Goal: Transaction & Acquisition: Purchase product/service

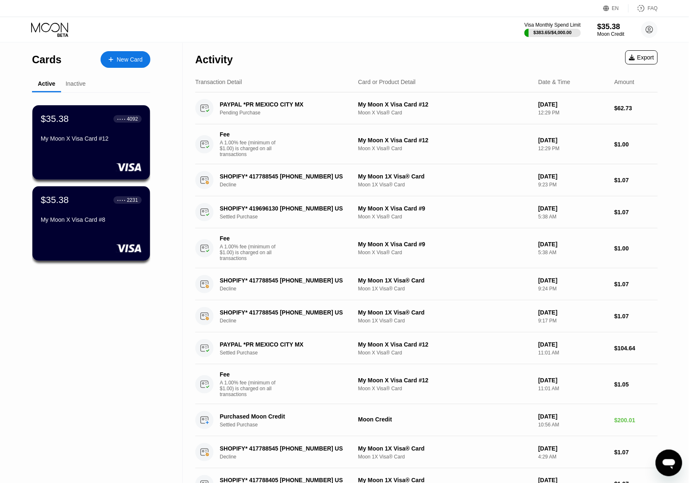
click at [77, 344] on div "$35.38 ● ● ● ● 4092 My Moon X Visa Card #12 $35.38 ● ● ● ● 2231 My Moon X Visa …" at bounding box center [91, 320] width 118 height 456
click at [609, 27] on div "$35.38" at bounding box center [611, 26] width 28 height 9
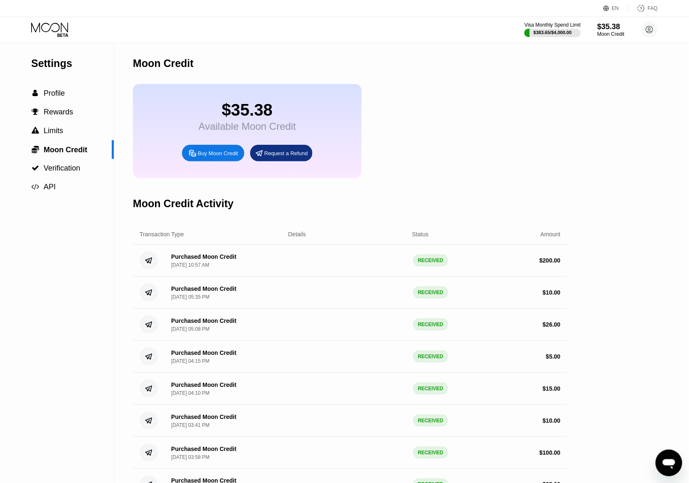
click at [214, 157] on div "Buy Moon Credit" at bounding box center [218, 153] width 40 height 7
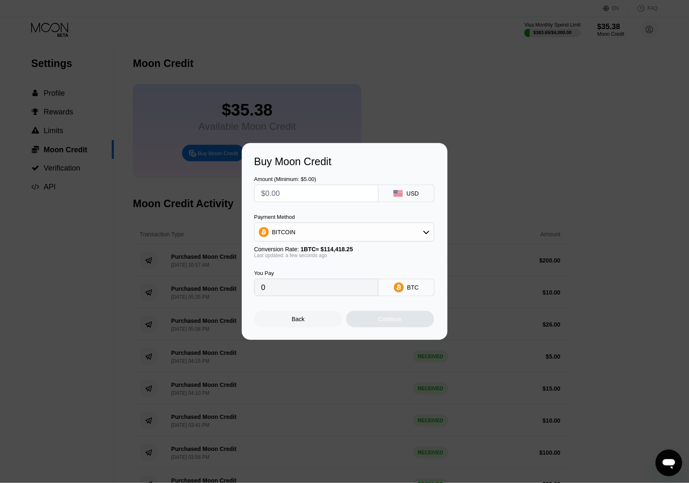
click at [320, 229] on div "BITCOIN" at bounding box center [344, 232] width 179 height 17
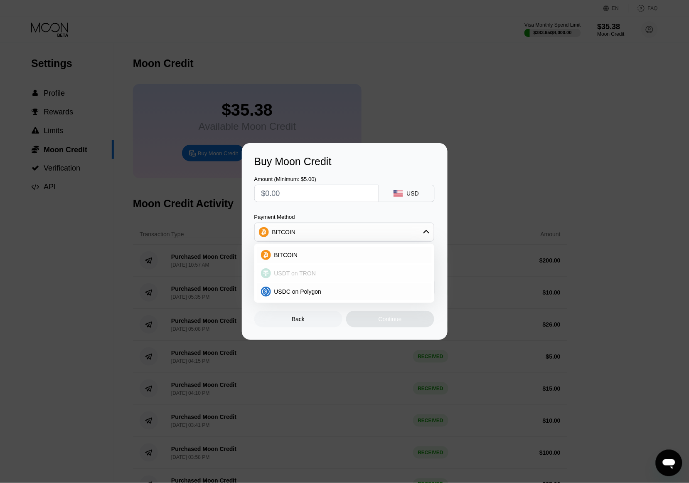
click at [303, 271] on span "USDT on TRON" at bounding box center [295, 273] width 42 height 7
type input "0.00"
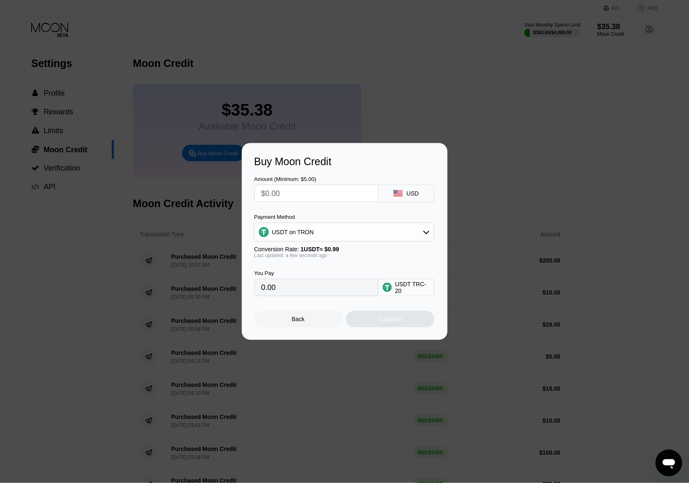
click at [323, 197] on input "text" at bounding box center [316, 193] width 110 height 17
type input "$1"
type input "1.01"
type input "$10"
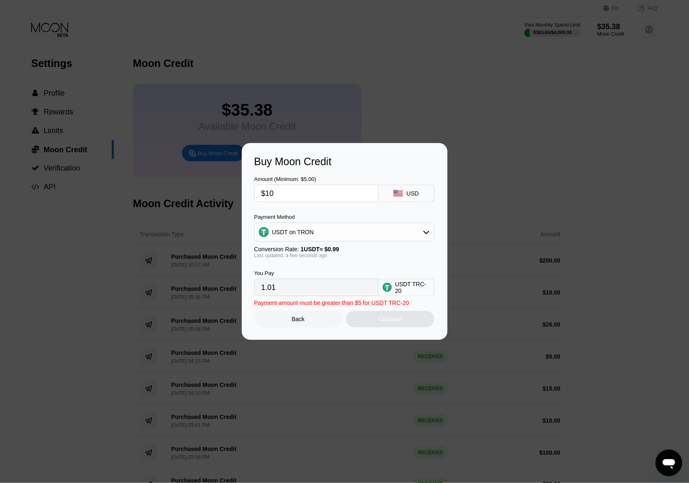
type input "10.10"
type input "$100"
type input "101.01"
type input "$100"
click at [398, 322] on div "Continue" at bounding box center [390, 319] width 23 height 7
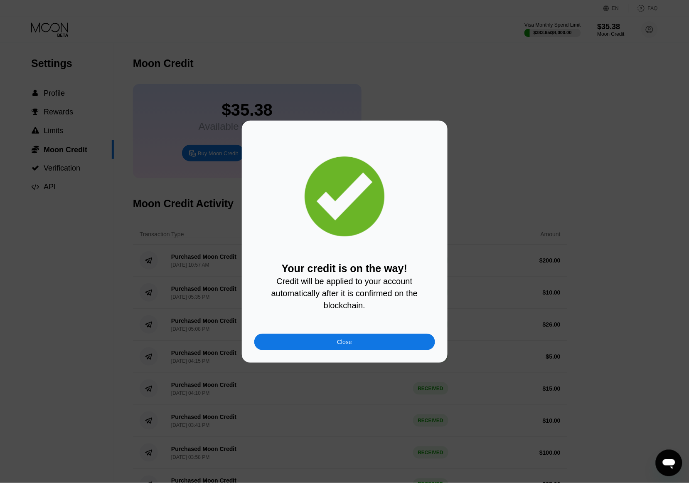
click at [337, 343] on div "Close" at bounding box center [344, 341] width 15 height 7
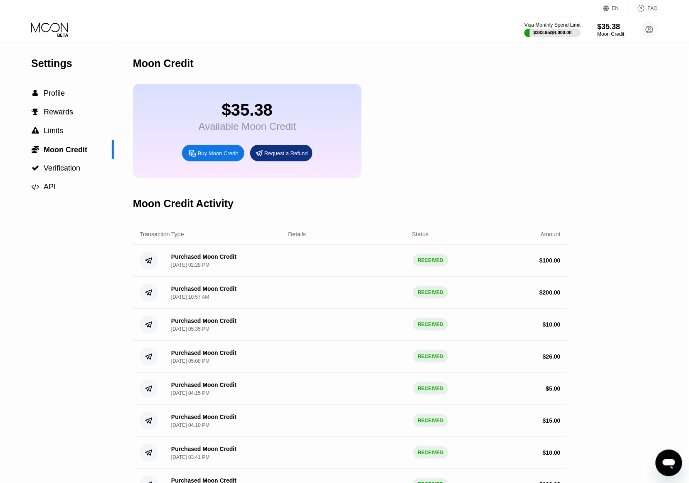
click at [459, 151] on div "$35.38 Available Moon Credit Buy Moon Credit Request a Refund" at bounding box center [350, 131] width 434 height 94
click at [40, 31] on icon at bounding box center [49, 27] width 37 height 10
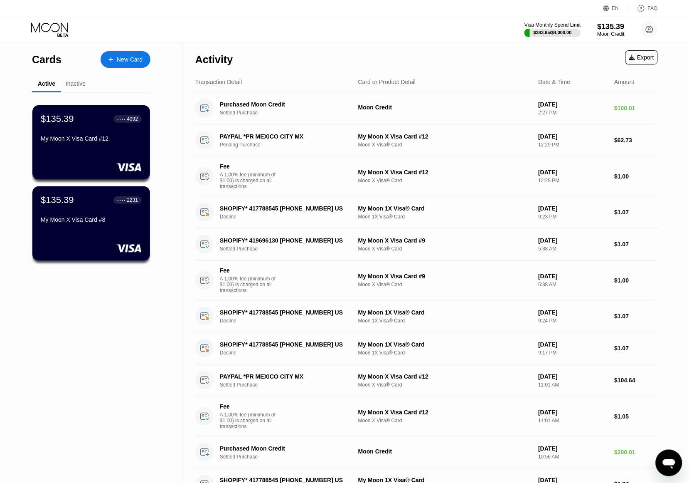
click at [116, 296] on div "$135.39 ● ● ● ● 4092 My Moon X Visa Card #12 $135.39 ● ● ● ● 2231 My Moon X Vis…" at bounding box center [91, 320] width 118 height 456
